Goal: Use online tool/utility: Use online tool/utility

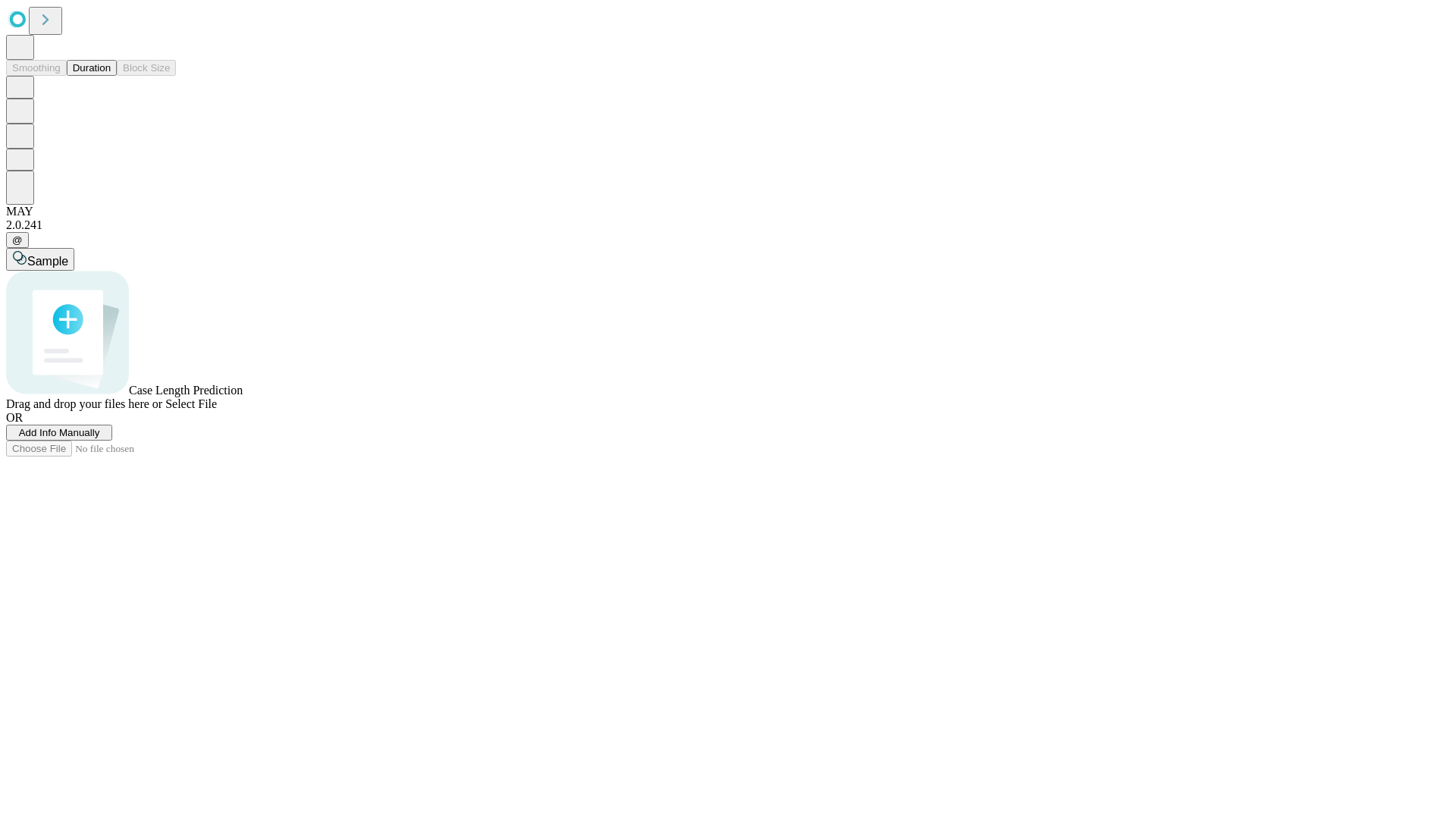
click at [111, 76] on button "Duration" at bounding box center [92, 68] width 50 height 16
click at [68, 255] on span "Sample" at bounding box center [47, 261] width 41 height 13
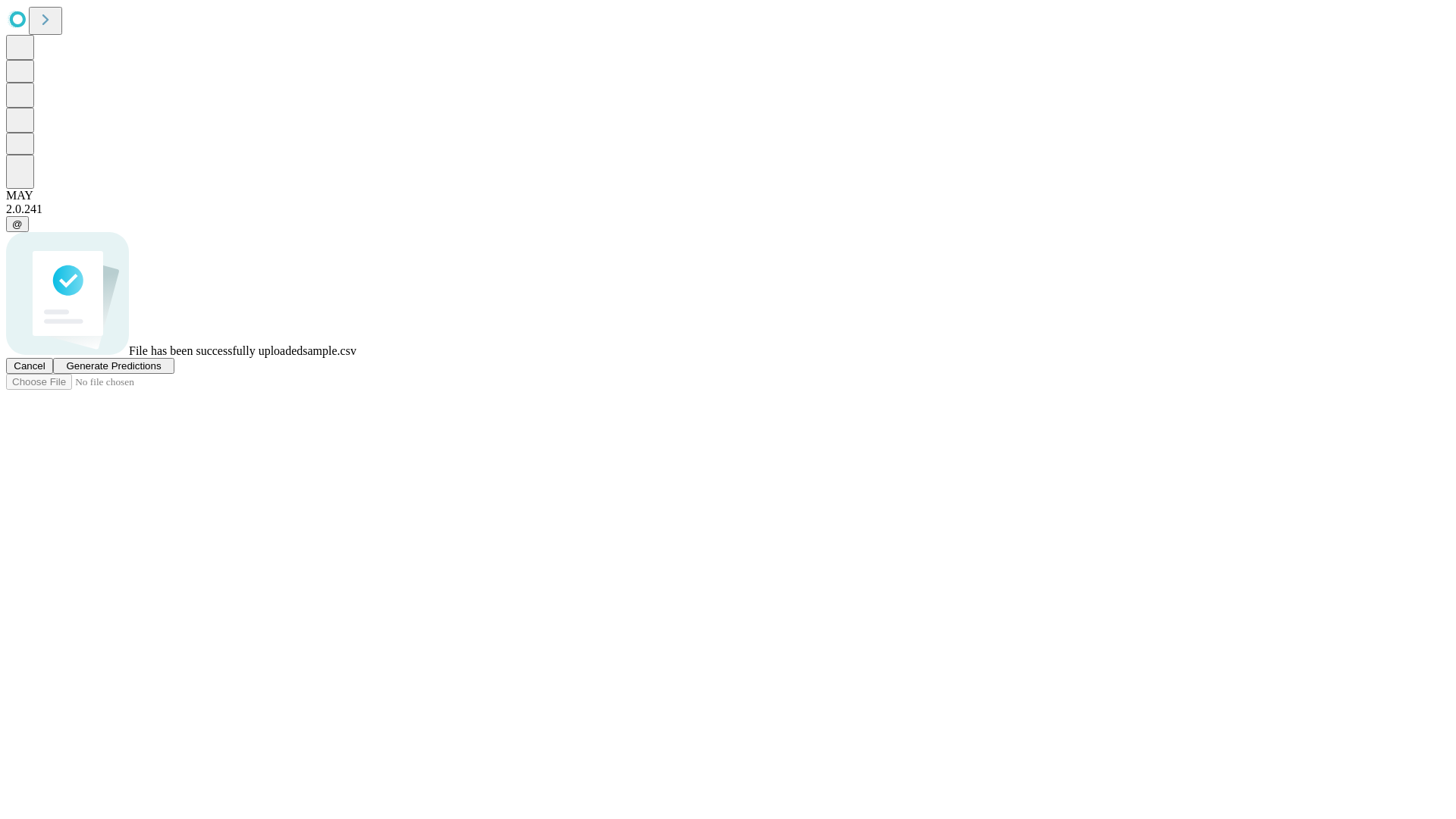
click at [161, 372] on span "Generate Predictions" at bounding box center [113, 365] width 95 height 11
